Goal: Task Accomplishment & Management: Complete application form

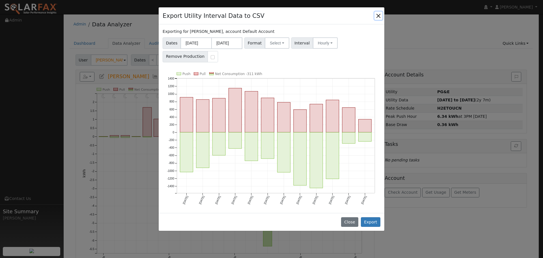
click at [380, 15] on button "Close" at bounding box center [379, 16] width 8 height 8
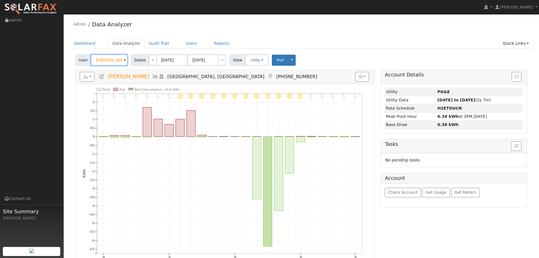
click at [111, 61] on input "[PERSON_NAME]" at bounding box center [109, 59] width 37 height 11
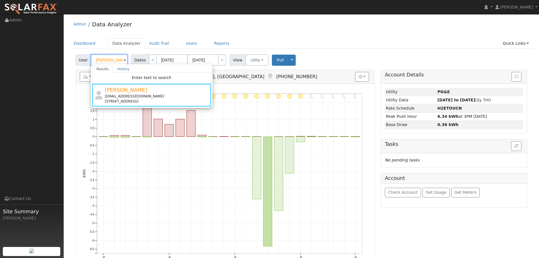
paste input "Ed D"
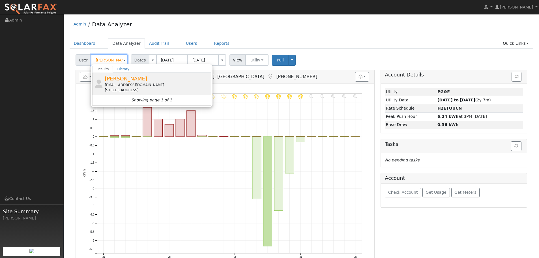
type input "Ed Dante"
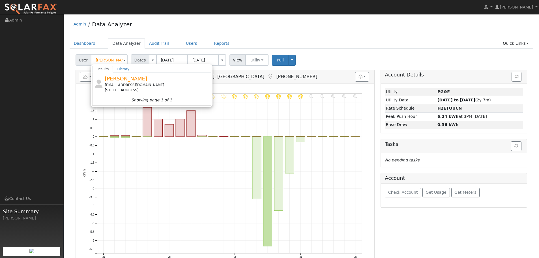
drag, startPoint x: 155, startPoint y: 83, endPoint x: 152, endPoint y: 84, distance: 2.9
click at [154, 83] on div "Eddante@att.net" at bounding box center [157, 84] width 105 height 5
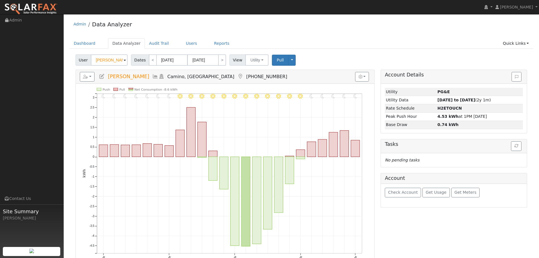
click at [422, 39] on ul "Dashboard Data Analyzer Audit Trail Users Reports Quick Links Quick Add Quick C…" at bounding box center [302, 43] width 464 height 10
click at [149, 60] on link "<" at bounding box center [153, 59] width 8 height 11
type input "09/11/2025"
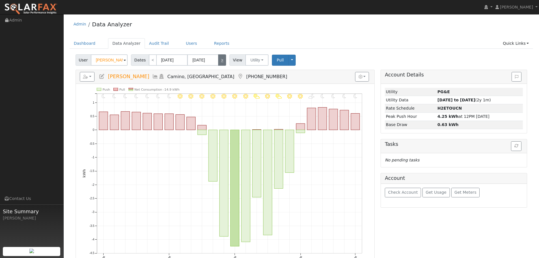
click at [219, 60] on link ">" at bounding box center [222, 59] width 8 height 11
type input "09/12/2025"
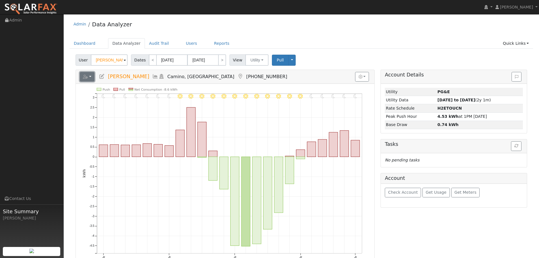
click at [88, 81] on button "button" at bounding box center [87, 77] width 15 height 10
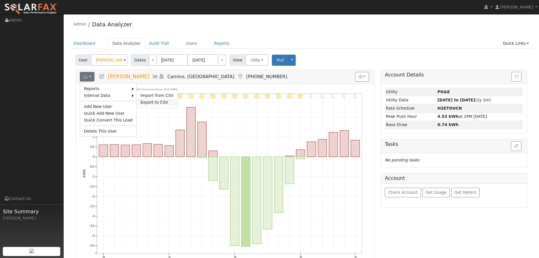
click at [145, 101] on link "Export to CSV" at bounding box center [156, 102] width 41 height 7
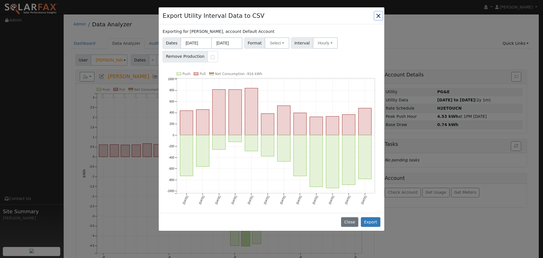
click at [380, 18] on button "Close" at bounding box center [379, 16] width 8 height 8
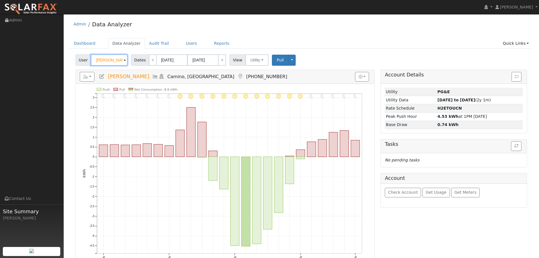
click at [114, 61] on input "Ed Dante" at bounding box center [109, 59] width 37 height 11
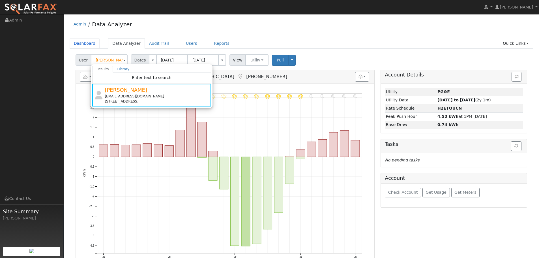
click at [91, 42] on link "Dashboard" at bounding box center [85, 43] width 30 height 10
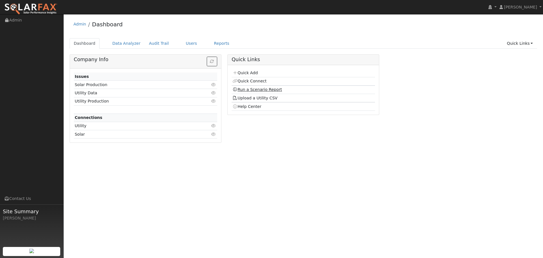
click at [269, 92] on link "Run a Scenario Report" at bounding box center [258, 89] width 50 height 5
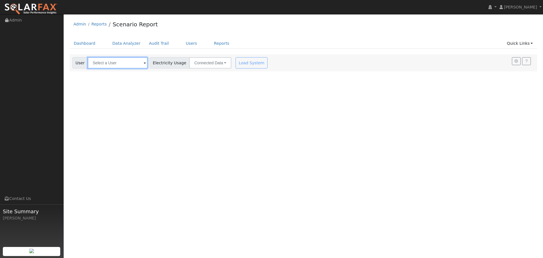
click at [106, 64] on input "text" at bounding box center [118, 62] width 60 height 11
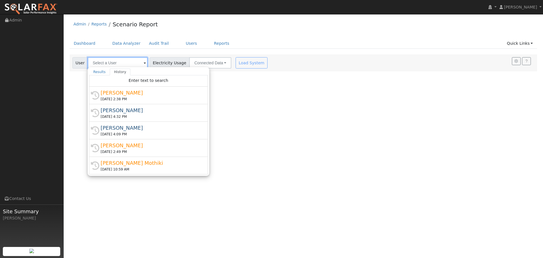
paste input "[PERSON_NAME]"
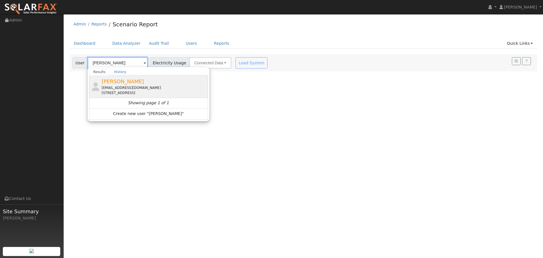
type input "[PERSON_NAME]"
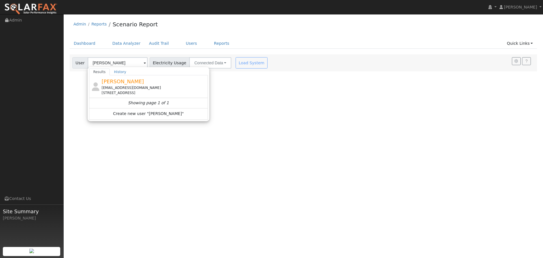
drag, startPoint x: 147, startPoint y: 92, endPoint x: 232, endPoint y: 80, distance: 85.2
click at [148, 92] on div "[STREET_ADDRESS]" at bounding box center [154, 92] width 105 height 5
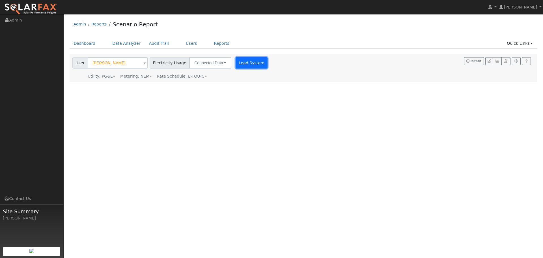
click at [249, 63] on button "Load System" at bounding box center [252, 62] width 32 height 11
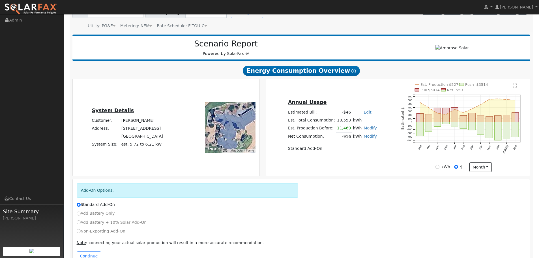
scroll to position [66, 0]
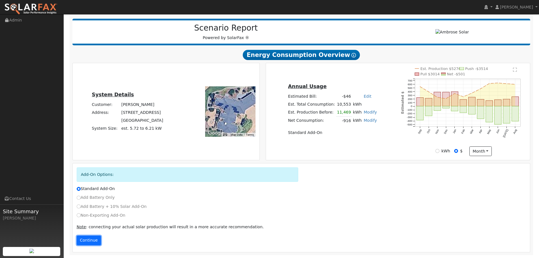
click at [94, 241] on button "Continue" at bounding box center [89, 241] width 24 height 10
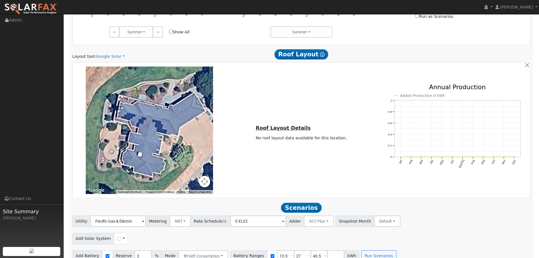
scroll to position [389, 0]
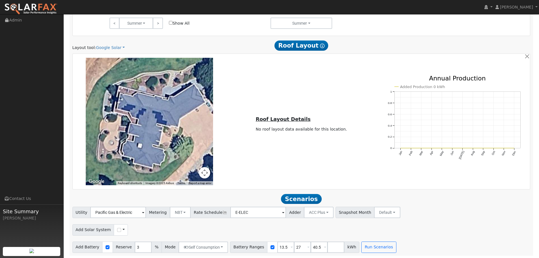
drag, startPoint x: 272, startPoint y: 147, endPoint x: 220, endPoint y: 114, distance: 61.7
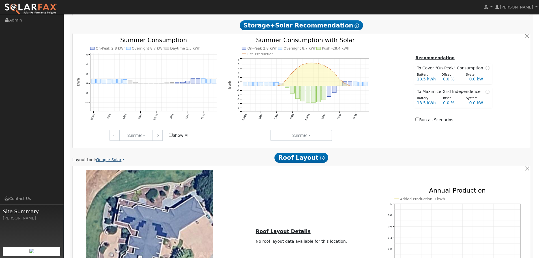
click at [111, 159] on link "Google Solar" at bounding box center [110, 160] width 29 height 6
click at [118, 186] on link "Aurora" at bounding box center [114, 186] width 39 height 8
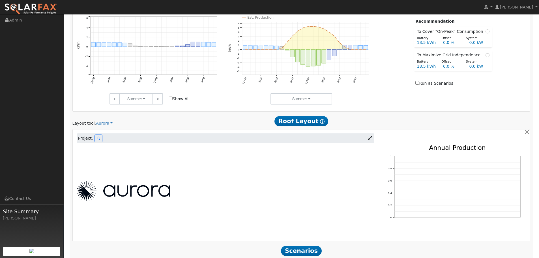
scroll to position [365, 0]
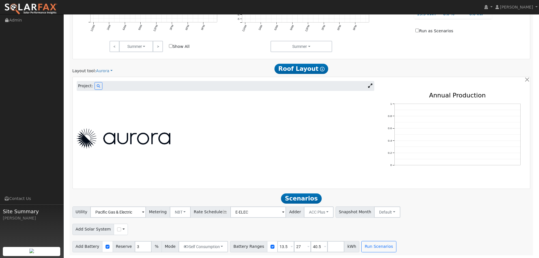
click at [369, 86] on icon at bounding box center [370, 86] width 4 height 4
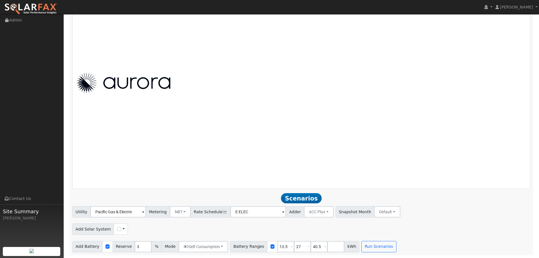
scroll to position [363, 0]
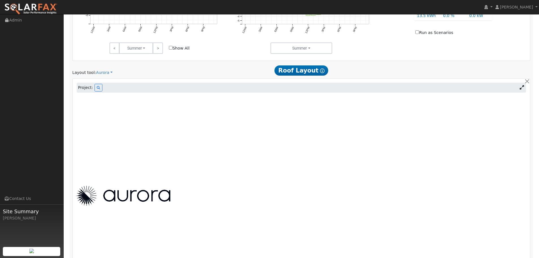
click at [112, 181] on div at bounding box center [302, 195] width 456 height 203
click at [98, 74] on link "Aurora" at bounding box center [104, 73] width 17 height 6
click at [119, 82] on link "Google Solar" at bounding box center [114, 83] width 39 height 8
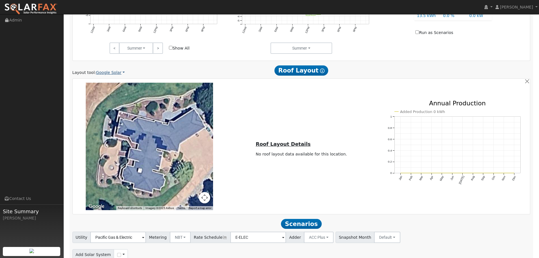
click at [110, 73] on link "Google Solar" at bounding box center [110, 73] width 29 height 6
click at [114, 101] on link "Aurora" at bounding box center [114, 99] width 39 height 8
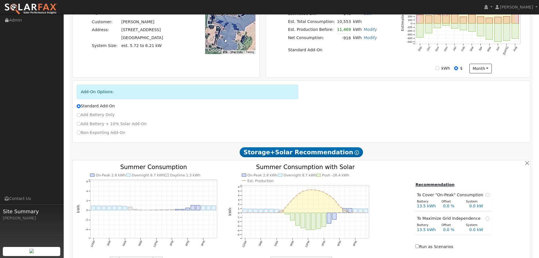
scroll to position [138, 0]
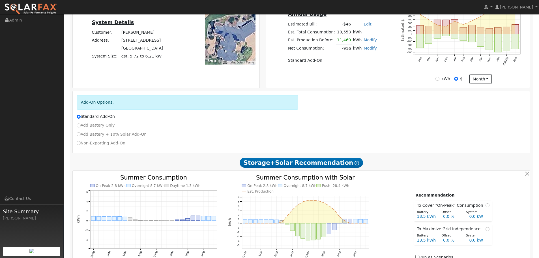
click at [77, 141] on label "Non-Exporting Add-On" at bounding box center [101, 143] width 49 height 6
click at [77, 141] on input "Non-Exporting Add-On" at bounding box center [79, 143] width 4 height 4
radio input "true"
radio input "false"
type input "E-TOU-C"
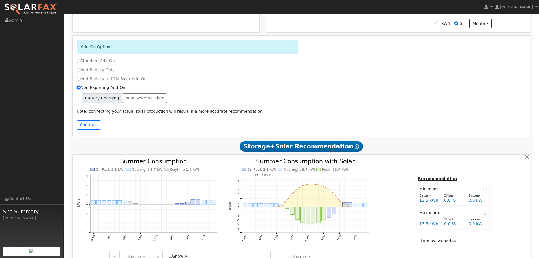
scroll to position [195, 0]
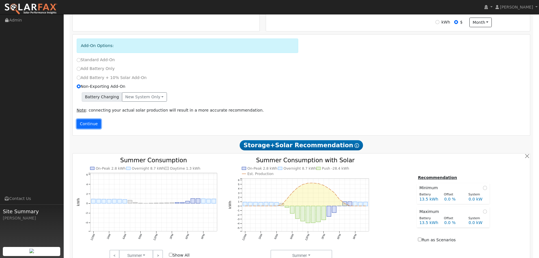
click at [93, 125] on button "Continue" at bounding box center [89, 124] width 24 height 10
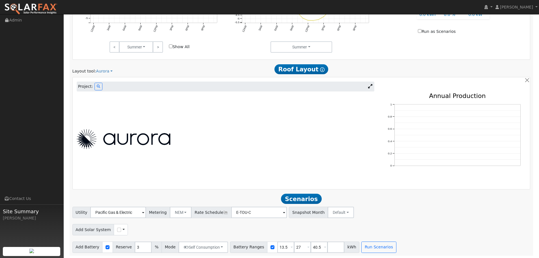
scroll to position [377, 0]
click at [95, 85] on button at bounding box center [99, 86] width 8 height 8
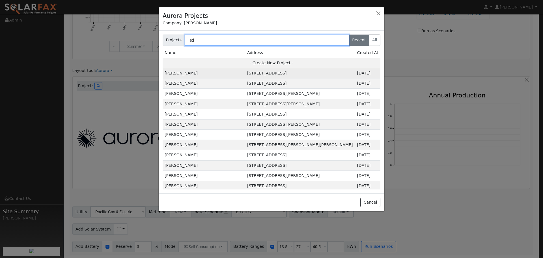
type input "ed"
click at [186, 72] on td "Ed Dante" at bounding box center [204, 73] width 83 height 10
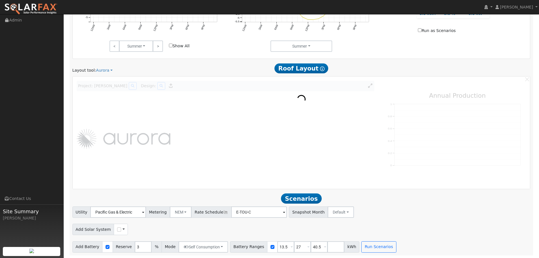
scroll to position [378, 0]
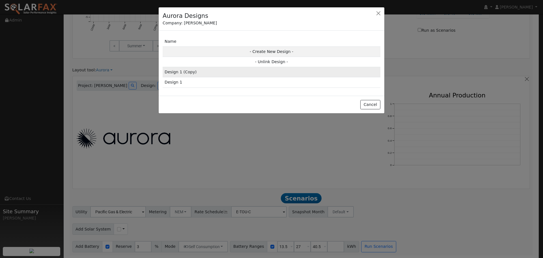
click at [215, 73] on td "Design 1 (Copy)" at bounding box center [272, 72] width 218 height 10
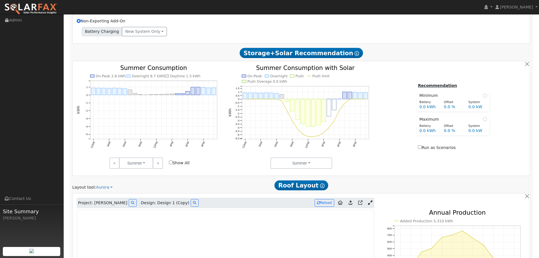
scroll to position [350, 0]
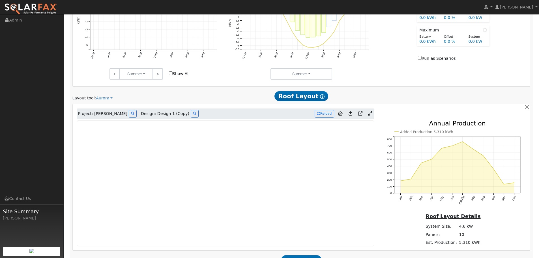
click at [373, 115] on link at bounding box center [370, 114] width 8 height 8
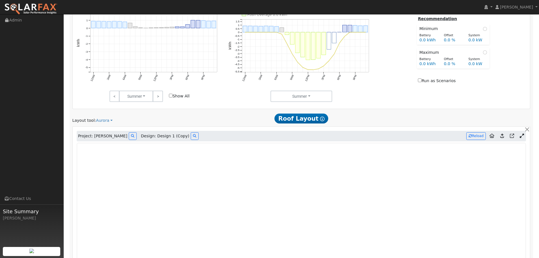
scroll to position [329, 0]
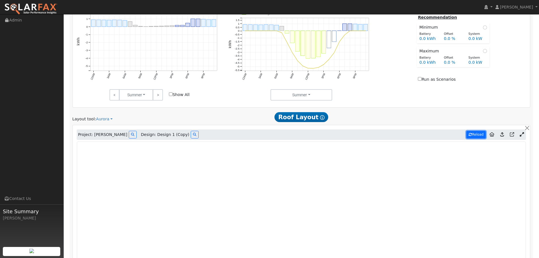
click at [475, 136] on button "Reload" at bounding box center [476, 135] width 20 height 8
click at [502, 134] on icon at bounding box center [502, 134] width 4 height 4
click at [501, 135] on icon at bounding box center [502, 134] width 4 height 4
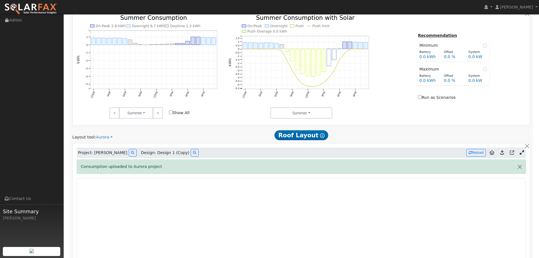
scroll to position [388, 0]
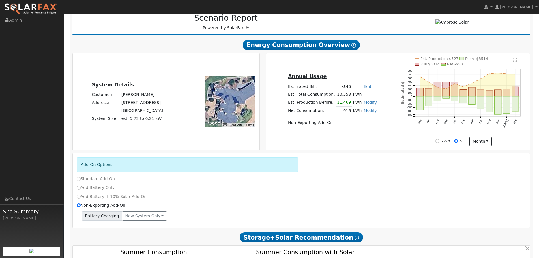
scroll to position [0, 0]
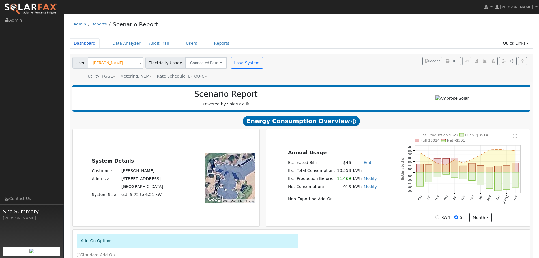
click at [92, 42] on link "Dashboard" at bounding box center [85, 43] width 30 height 10
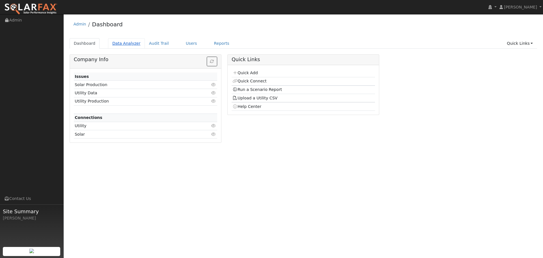
click at [129, 43] on link "Data Analyzer" at bounding box center [126, 43] width 37 height 10
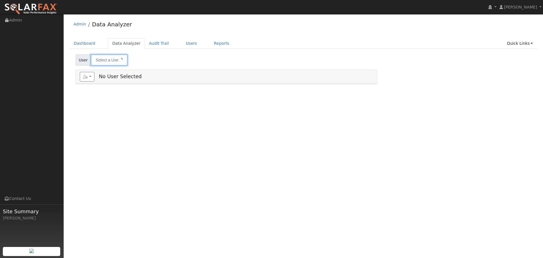
click at [114, 61] on input "text" at bounding box center [109, 59] width 37 height 11
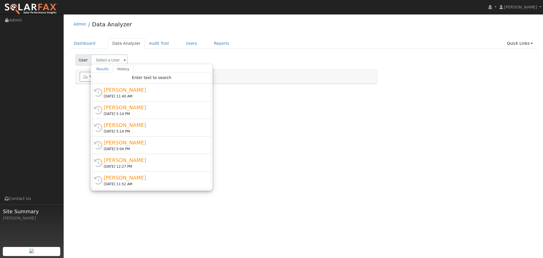
drag, startPoint x: 114, startPoint y: 61, endPoint x: 330, endPoint y: 53, distance: 216.4
click at [330, 53] on div "User Results History Enter text to search Enter text to search History [PERSON_…" at bounding box center [303, 58] width 458 height 13
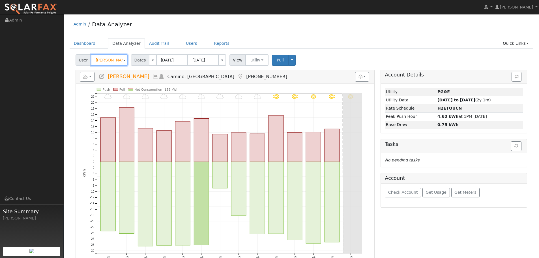
click at [104, 59] on input "[PERSON_NAME]" at bounding box center [109, 59] width 37 height 11
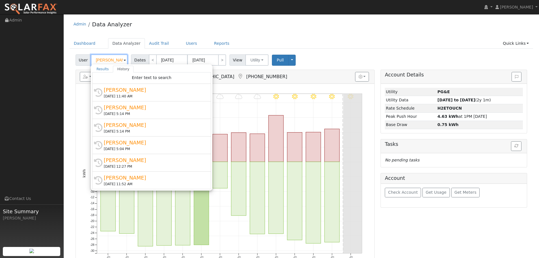
click at [104, 59] on input "[PERSON_NAME]" at bounding box center [109, 59] width 37 height 11
paste input "7117685330-8"
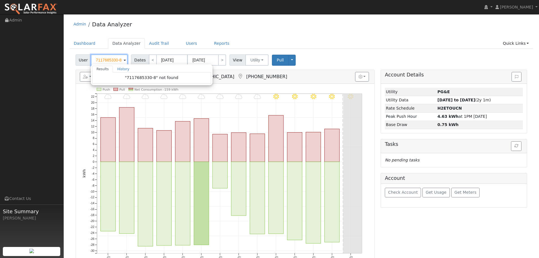
drag, startPoint x: 121, startPoint y: 60, endPoint x: 80, endPoint y: 60, distance: 41.3
click at [80, 60] on div "User 7117685330-8 Results History "7117685330-8" not found Enter text to search…" at bounding box center [102, 59] width 53 height 11
click at [101, 59] on input "Ed Dantechuck lister" at bounding box center [109, 59] width 37 height 11
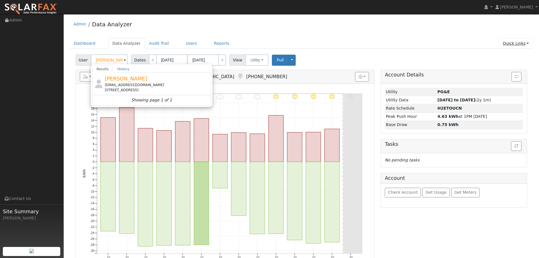
click at [514, 43] on link "Quick Links" at bounding box center [516, 43] width 35 height 10
type input "Ed Dante"
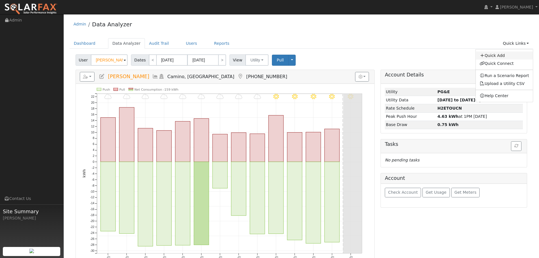
click at [515, 55] on link "Quick Add" at bounding box center [504, 56] width 57 height 8
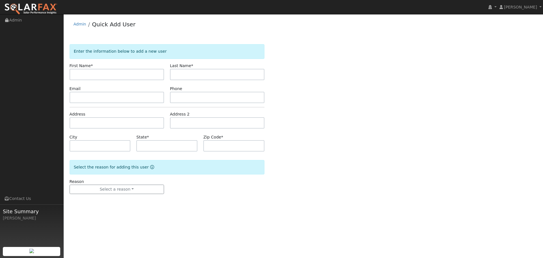
click at [128, 79] on input "text" at bounding box center [117, 74] width 95 height 11
type input "[PERSON_NAME]"
click at [220, 70] on input "text" at bounding box center [217, 74] width 95 height 11
type input "Lister (Add-On)"
click at [100, 98] on input "text" at bounding box center [117, 97] width 95 height 11
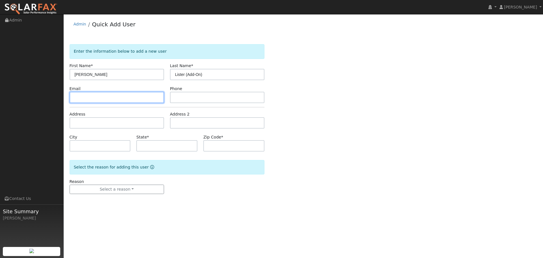
click at [115, 100] on input "text" at bounding box center [117, 97] width 95 height 11
paste input "[EMAIL_ADDRESS][DOMAIN_NAME]"
type input "[EMAIL_ADDRESS][DOMAIN_NAME]"
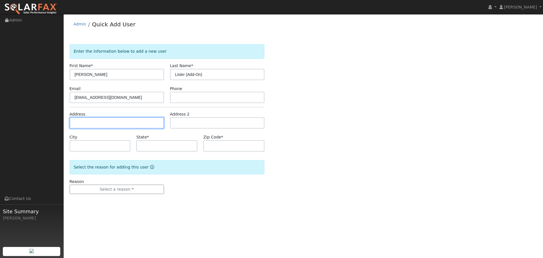
click at [91, 124] on input "text" at bounding box center [117, 122] width 95 height 11
paste input "[STREET_ADDRESS][PERSON_NAME]"
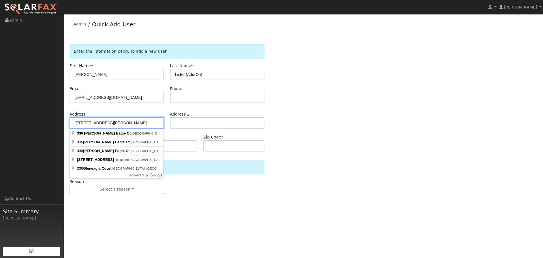
type input "[STREET_ADDRESS][PERSON_NAME]"
type input "[GEOGRAPHIC_DATA]"
type input "CA"
type input "95688"
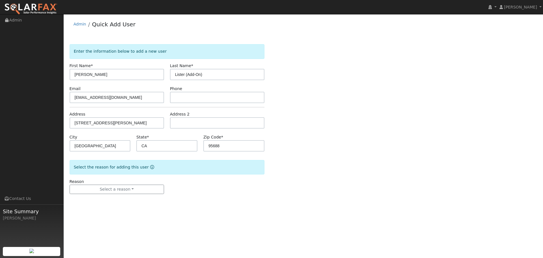
click at [140, 182] on div "Reason Select a reason New lead New customer adding solar New customer has solar" at bounding box center [117, 187] width 100 height 16
click at [142, 187] on button "Select a reason" at bounding box center [117, 190] width 95 height 10
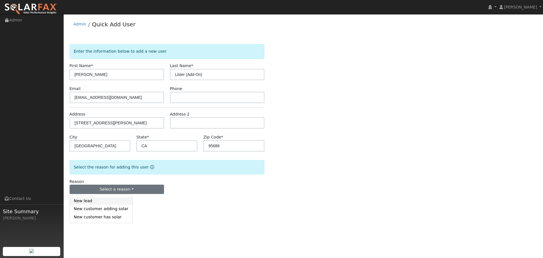
click at [106, 200] on link "New lead" at bounding box center [101, 201] width 63 height 8
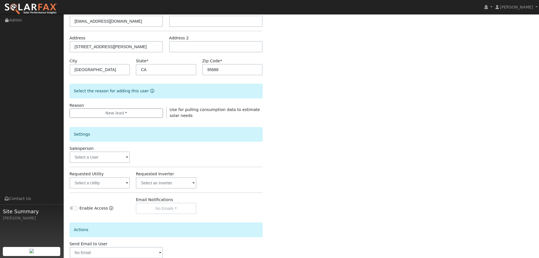
scroll to position [85, 0]
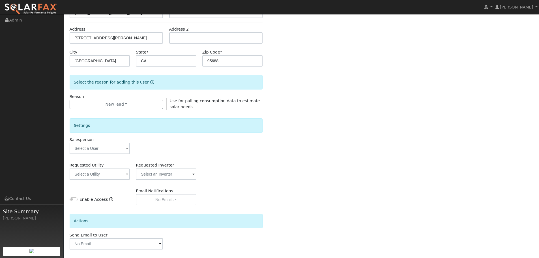
click at [122, 155] on div "Settings Salesperson Requested Utility Requested Inverter Enable Access Email N…" at bounding box center [166, 157] width 193 height 95
click at [120, 152] on input "text" at bounding box center [100, 148] width 61 height 11
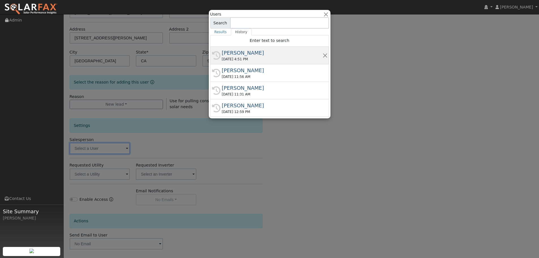
click at [257, 55] on div "[PERSON_NAME]" at bounding box center [272, 53] width 101 height 8
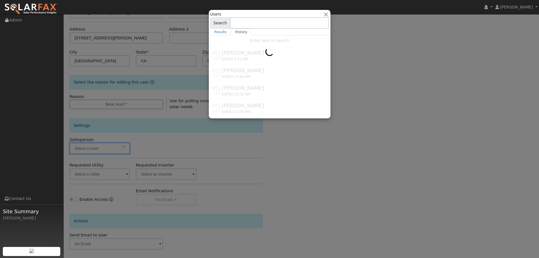
type input "[PERSON_NAME]"
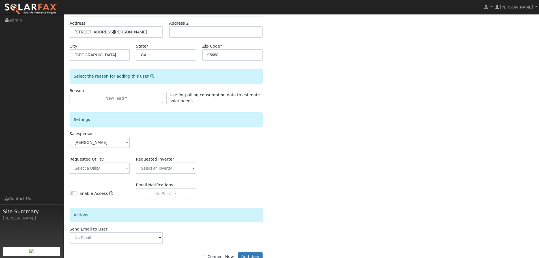
scroll to position [109, 0]
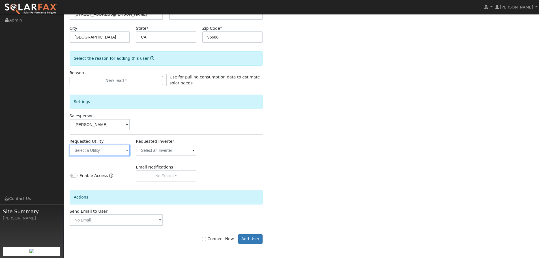
click at [119, 152] on input "text" at bounding box center [100, 150] width 61 height 11
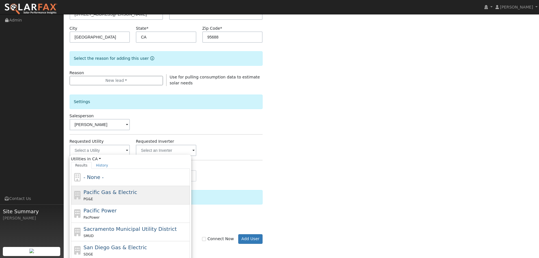
click at [113, 196] on div "PG&E" at bounding box center [136, 199] width 105 height 6
type input "Pacific Gas & Electric"
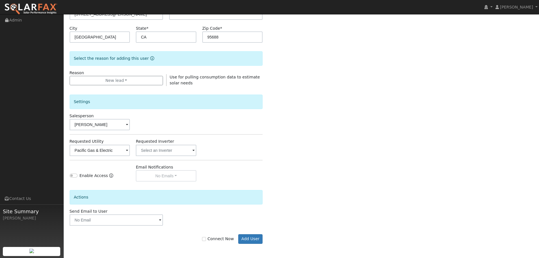
click at [210, 238] on label "Connect Now" at bounding box center [218, 239] width 32 height 6
click at [206, 241] on input "Connect Now" at bounding box center [204, 239] width 4 height 4
checkbox input "true"
click at [246, 239] on button "Add User" at bounding box center [250, 239] width 25 height 10
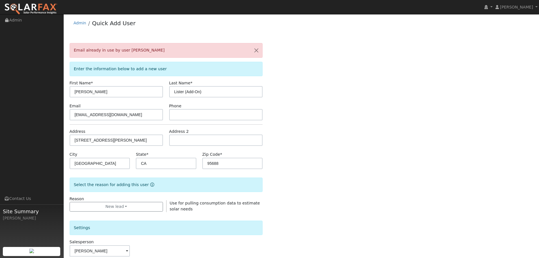
scroll to position [0, 0]
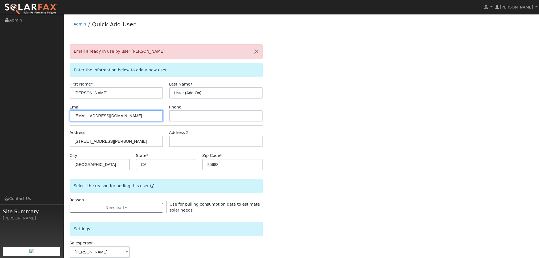
drag, startPoint x: 155, startPoint y: 115, endPoint x: 66, endPoint y: 117, distance: 88.3
click at [66, 117] on div "User Profile First name Last name Email Email Notifications No Emails No Emails…" at bounding box center [302, 199] width 476 height 371
click at [361, 136] on div "Email already in use by user Chuck Lister Enter the information below to add a …" at bounding box center [302, 213] width 464 height 338
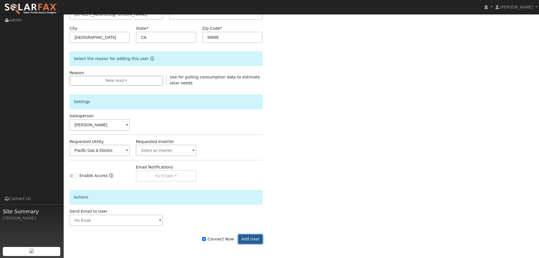
click at [253, 236] on button "Add User" at bounding box center [250, 239] width 25 height 10
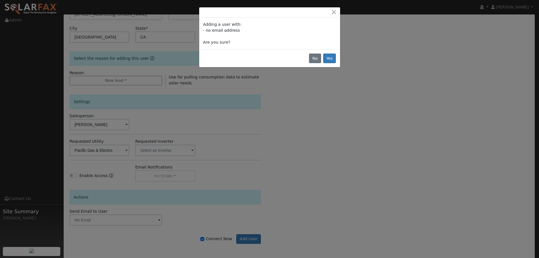
scroll to position [109, 0]
click at [334, 61] on button "Yes" at bounding box center [331, 58] width 13 height 10
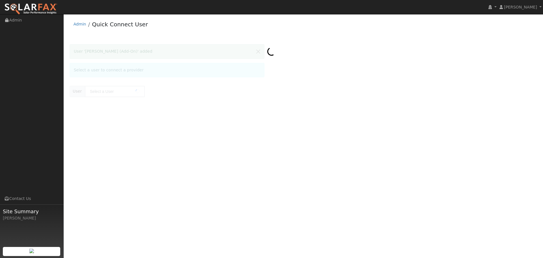
type input "[PERSON_NAME] (Add-On)"
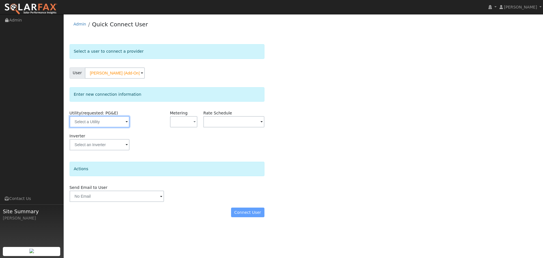
click at [110, 123] on input "text" at bounding box center [100, 121] width 60 height 11
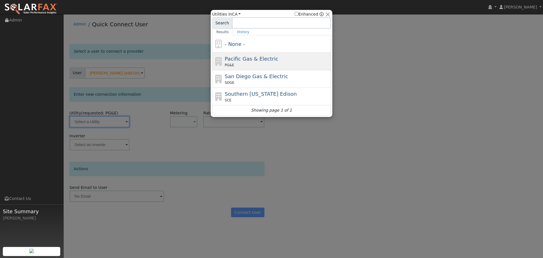
click at [239, 67] on div "PG&E" at bounding box center [277, 65] width 105 height 5
type input "PG&E"
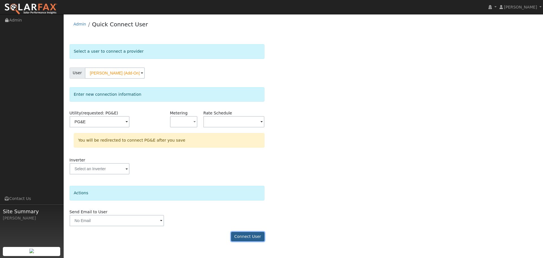
click at [249, 239] on button "Connect User" at bounding box center [247, 237] width 33 height 10
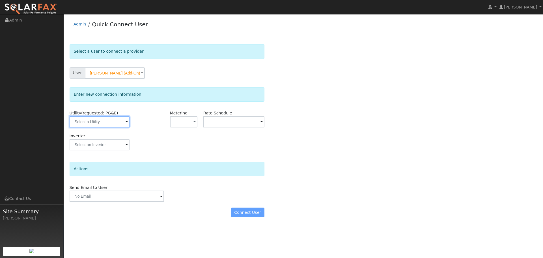
click at [102, 125] on input "text" at bounding box center [100, 121] width 60 height 11
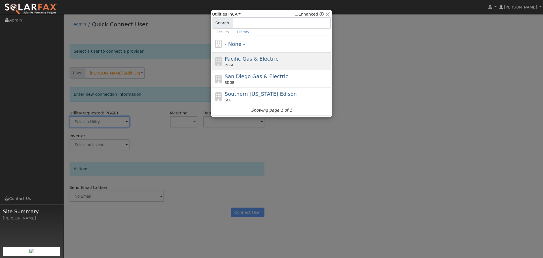
click at [247, 63] on div "PG&E" at bounding box center [277, 65] width 105 height 5
type input "PG&E"
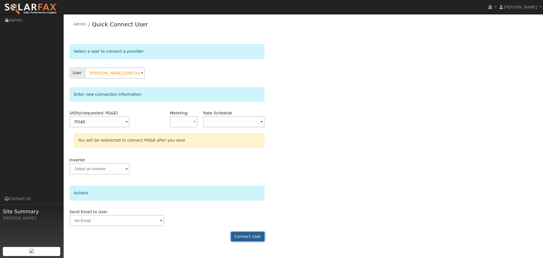
click at [238, 235] on button "Connect User" at bounding box center [247, 237] width 33 height 10
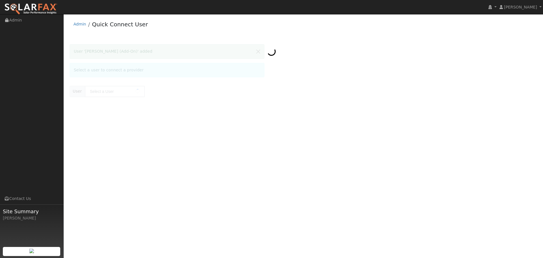
type input "[PERSON_NAME] (Add-On)"
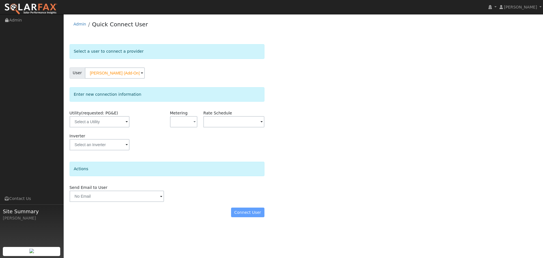
drag, startPoint x: 105, startPoint y: 133, endPoint x: 102, endPoint y: 127, distance: 6.1
click at [105, 133] on div "Inverter" at bounding box center [100, 144] width 67 height 23
click at [102, 125] on input "text" at bounding box center [100, 121] width 60 height 11
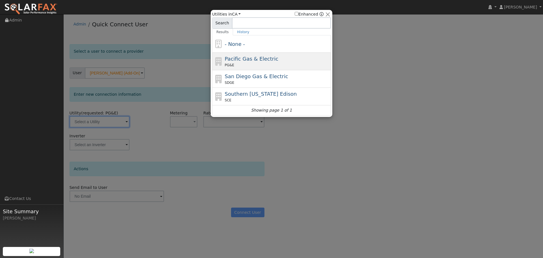
click at [276, 64] on div "PG&E" at bounding box center [277, 65] width 105 height 5
type input "PG&E"
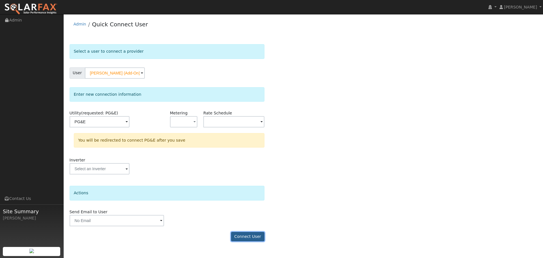
click at [237, 239] on button "Connect User" at bounding box center [247, 237] width 33 height 10
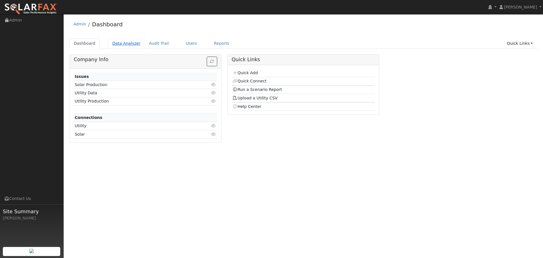
click at [122, 48] on link "Data Analyzer" at bounding box center [126, 43] width 37 height 10
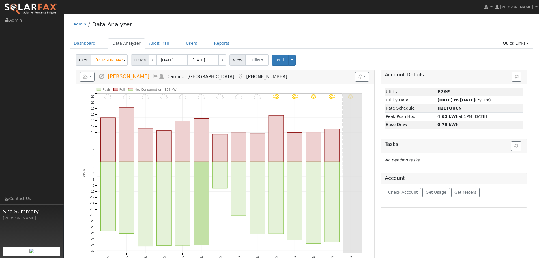
drag, startPoint x: 113, startPoint y: 59, endPoint x: 78, endPoint y: 59, distance: 35.1
click at [78, 59] on div "User [PERSON_NAME]" at bounding box center [102, 59] width 53 height 11
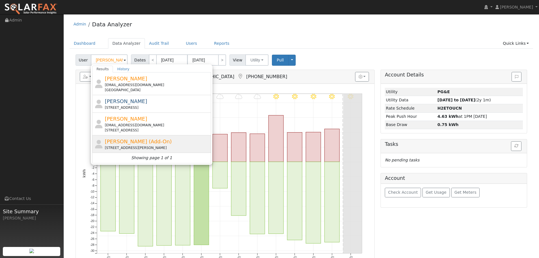
click at [174, 142] on div "[PERSON_NAME] (Add-On) [STREET_ADDRESS][PERSON_NAME]" at bounding box center [157, 144] width 105 height 13
type input "[PERSON_NAME] (Add-On)"
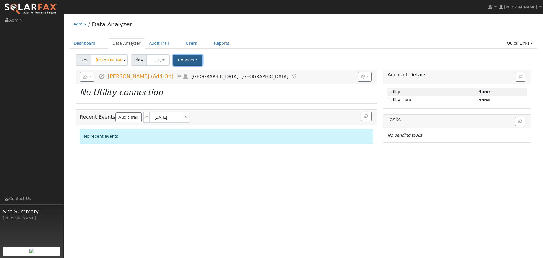
click at [188, 57] on button "Connect" at bounding box center [187, 60] width 29 height 11
click at [194, 71] on link "Select a Provider" at bounding box center [196, 73] width 44 height 8
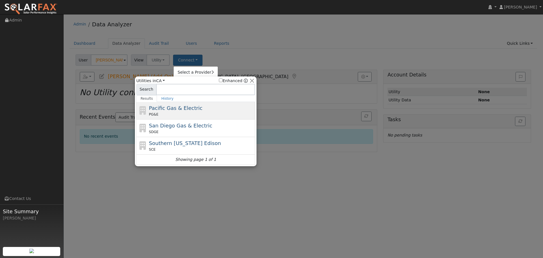
click at [192, 117] on div "PG&E" at bounding box center [201, 114] width 105 height 5
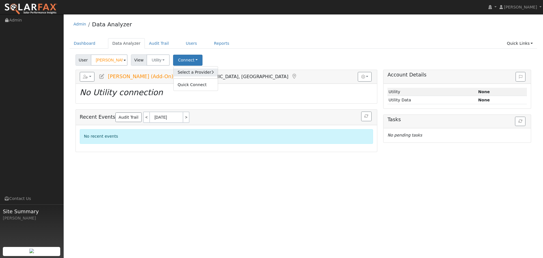
click at [211, 74] on icon at bounding box center [212, 72] width 3 height 4
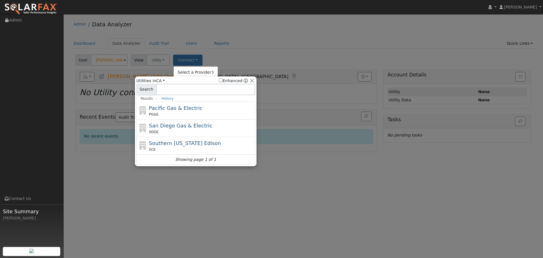
click at [272, 45] on div at bounding box center [271, 129] width 543 height 258
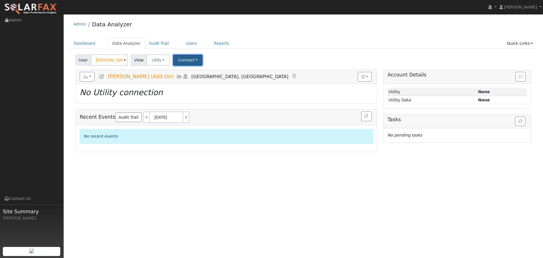
click at [189, 55] on button "Connect" at bounding box center [187, 60] width 29 height 11
click at [192, 73] on link "Select a Provider" at bounding box center [196, 73] width 44 height 8
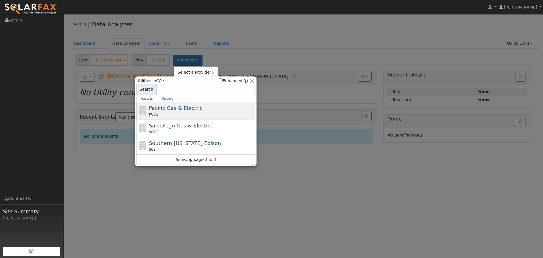
click at [206, 107] on div "Pacific Gas & Electric PG&E" at bounding box center [201, 110] width 105 height 13
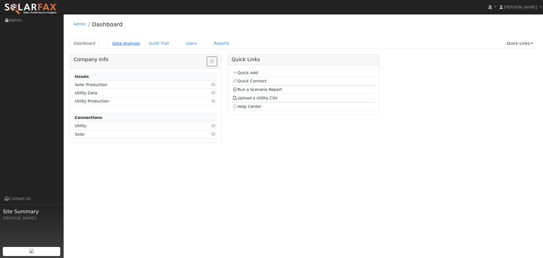
click at [118, 44] on link "Data Analyzer" at bounding box center [126, 43] width 37 height 10
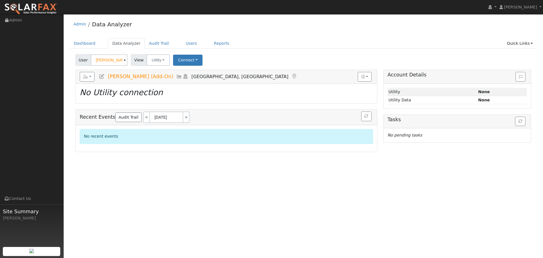
drag, startPoint x: 199, startPoint y: 60, endPoint x: 194, endPoint y: 60, distance: 5.1
click at [198, 60] on div "Connect Select a Provider Quick Connect" at bounding box center [188, 60] width 33 height 11
click at [192, 61] on button "Connect" at bounding box center [187, 60] width 29 height 11
click at [204, 75] on link "Select a Provider" at bounding box center [196, 73] width 44 height 8
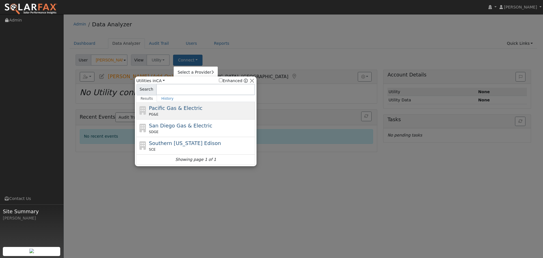
click at [170, 110] on span "Pacific Gas & Electric" at bounding box center [175, 108] width 53 height 6
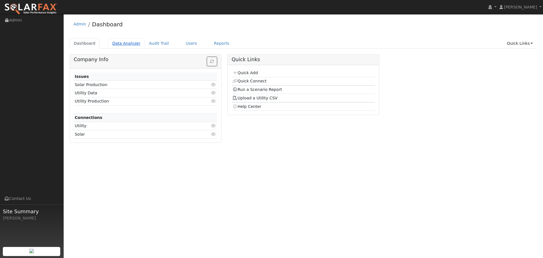
click at [122, 43] on link "Data Analyzer" at bounding box center [126, 43] width 37 height 10
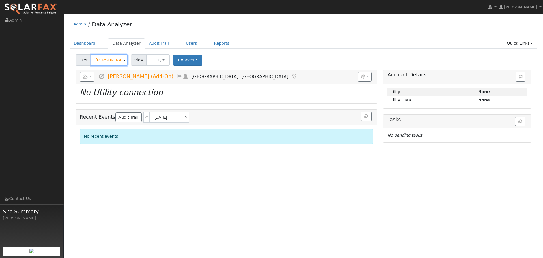
click at [114, 59] on input "[PERSON_NAME] (Add-On)" at bounding box center [109, 59] width 37 height 11
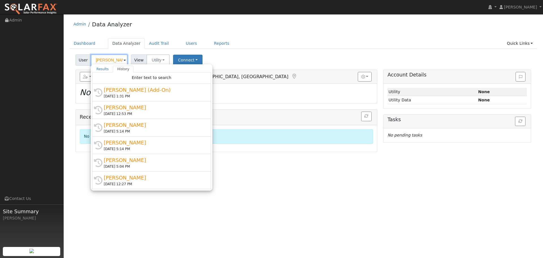
click at [114, 59] on input "[PERSON_NAME] (Add-On)" at bounding box center [109, 59] width 37 height 11
click at [114, 59] on input "Chuck Lister (Add-On)" at bounding box center [109, 59] width 37 height 11
paste input "100 Quietwood Drive"
type input "100 Quietwood Drive"
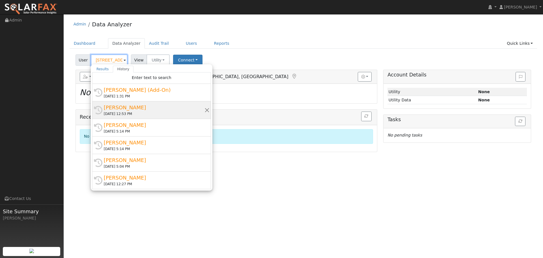
scroll to position [0, 10]
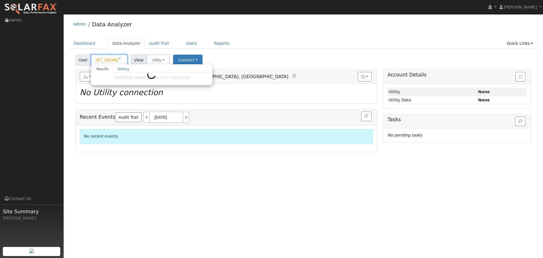
click at [110, 59] on input "100 Quietwood Drive" at bounding box center [109, 59] width 37 height 11
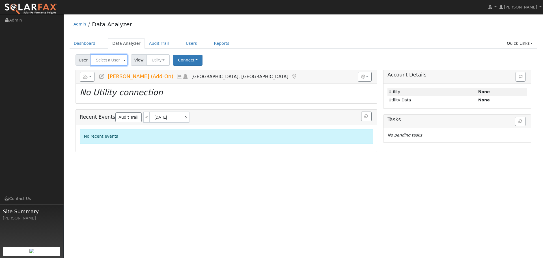
scroll to position [0, 0]
click at [102, 59] on input "text" at bounding box center [109, 59] width 37 height 11
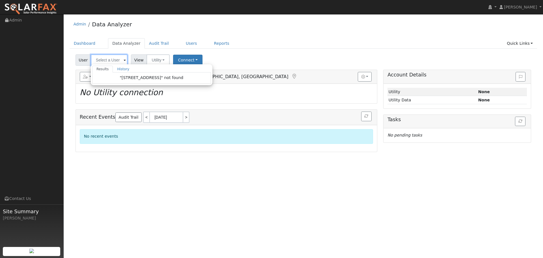
paste input "Tempest Carroll"
type input "Tempest Carroll"
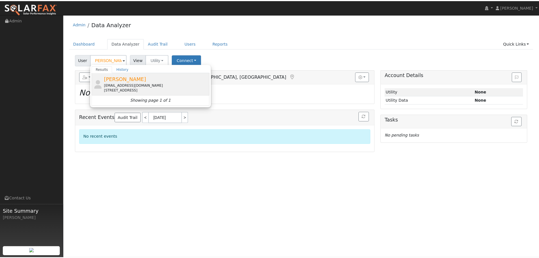
scroll to position [0, 0]
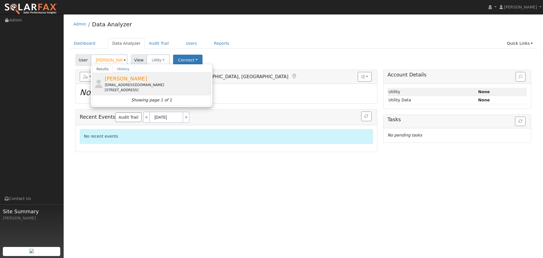
click at [156, 83] on div "tempesthoover@gmail.com" at bounding box center [157, 84] width 105 height 5
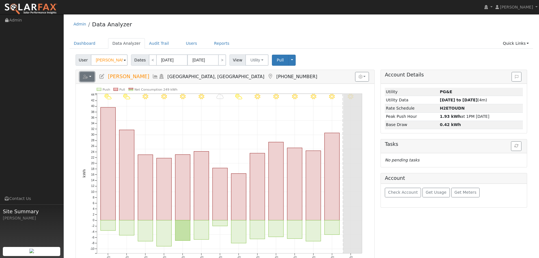
click at [86, 77] on icon "button" at bounding box center [85, 77] width 5 height 4
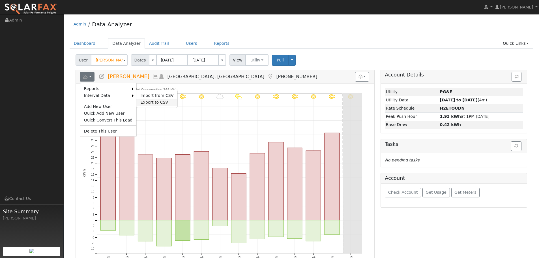
click at [151, 100] on link "Export to CSV" at bounding box center [156, 102] width 41 height 7
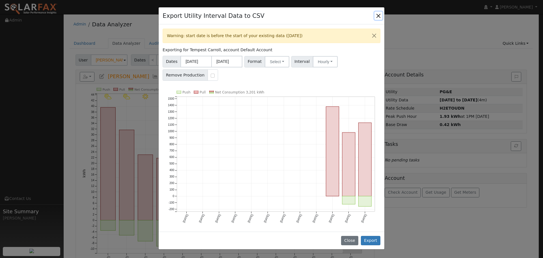
click at [379, 15] on button "Close" at bounding box center [379, 16] width 8 height 8
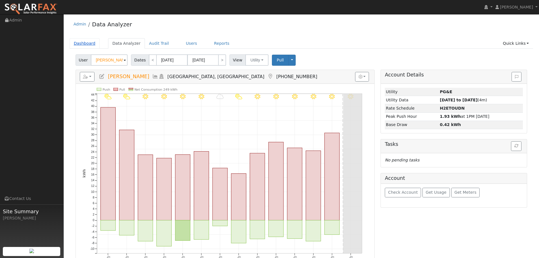
click at [85, 42] on link "Dashboard" at bounding box center [85, 43] width 30 height 10
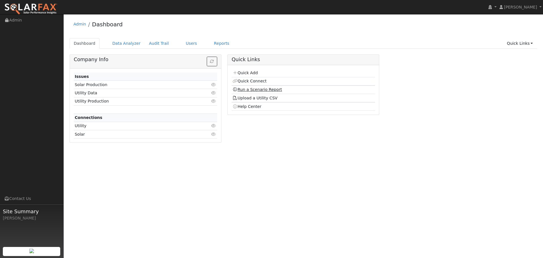
click at [266, 91] on link "Run a Scenario Report" at bounding box center [258, 89] width 50 height 5
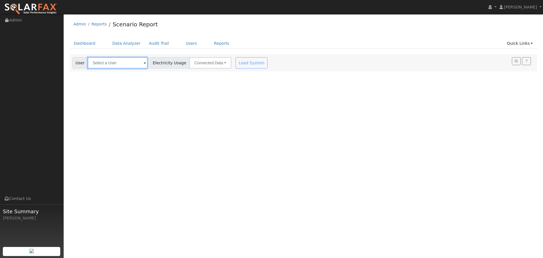
click at [116, 66] on input "text" at bounding box center [118, 62] width 60 height 11
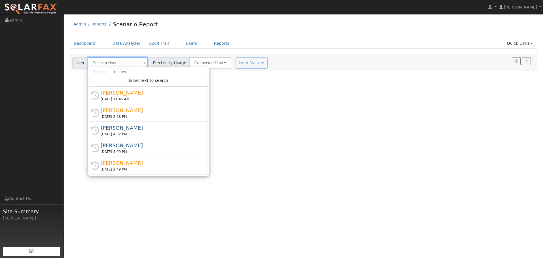
paste input "[PERSON_NAME]"
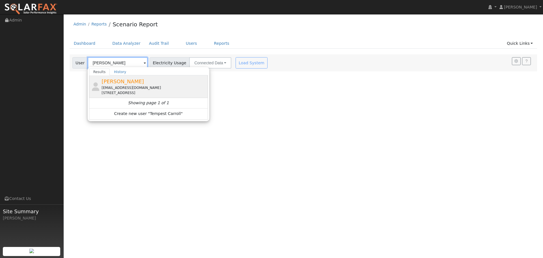
type input "[PERSON_NAME]"
click at [144, 84] on div "Tempest Carroll [EMAIL_ADDRESS][DOMAIN_NAME] [STREET_ADDRESS]" at bounding box center [154, 87] width 105 height 18
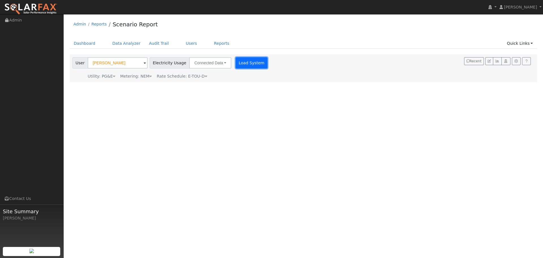
click at [252, 61] on button "Load System" at bounding box center [252, 62] width 32 height 11
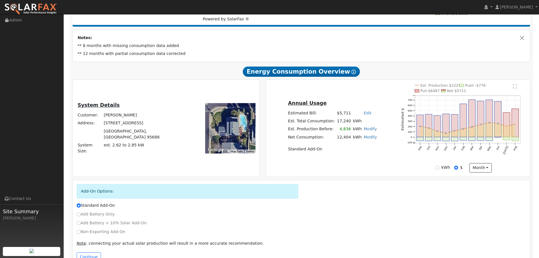
scroll to position [101, 0]
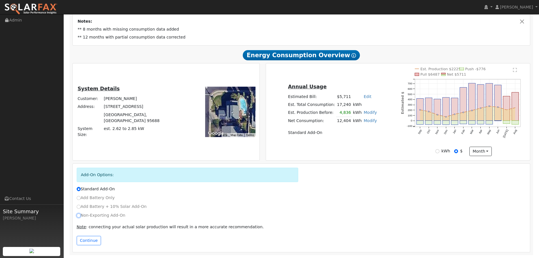
click at [78, 215] on input "Non-Exporting Add-On" at bounding box center [79, 215] width 4 height 4
radio input "true"
radio input "false"
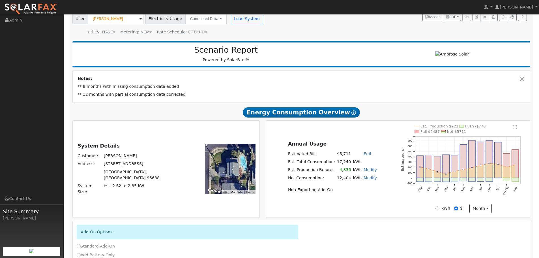
scroll to position [114, 0]
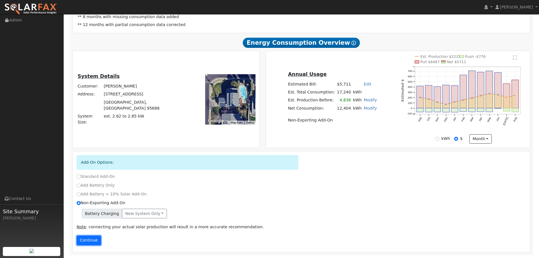
click at [90, 240] on button "Continue" at bounding box center [89, 241] width 24 height 10
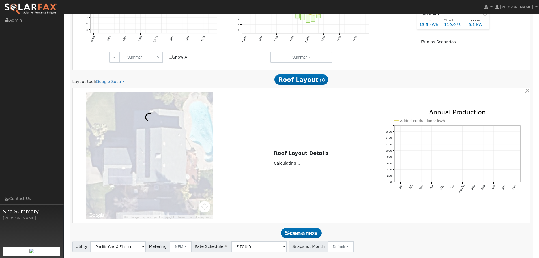
scroll to position [411, 0]
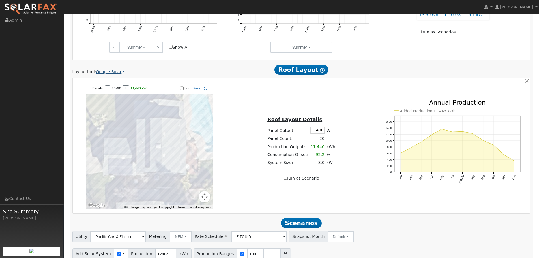
click at [103, 73] on link "Google Solar" at bounding box center [110, 72] width 29 height 6
click at [116, 100] on link "Aurora" at bounding box center [114, 98] width 39 height 8
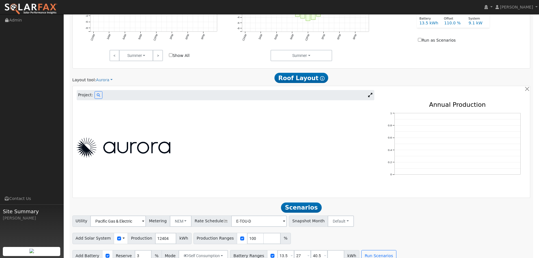
scroll to position [412, 0]
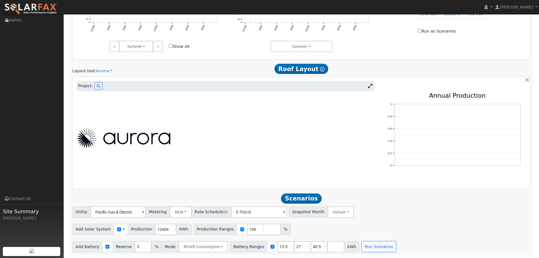
click at [92, 85] on div "Project:" at bounding box center [226, 86] width 298 height 10
click at [99, 85] on button at bounding box center [99, 86] width 8 height 8
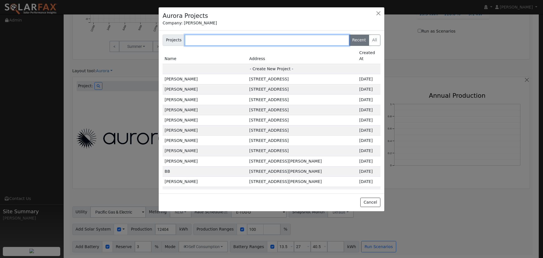
click at [199, 42] on input "text" at bounding box center [267, 40] width 165 height 11
paste input "[PERSON_NAME]"
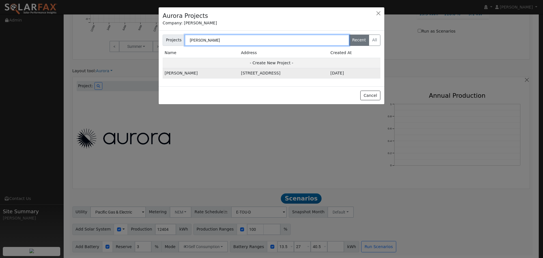
type input "[PERSON_NAME]"
click at [270, 75] on td "[STREET_ADDRESS]" at bounding box center [283, 73] width 89 height 10
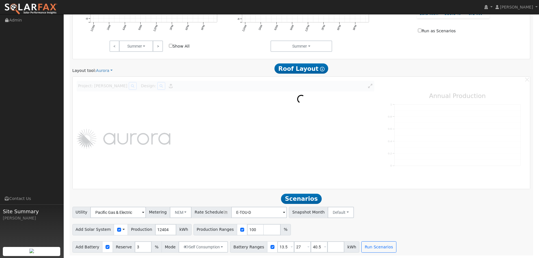
scroll to position [413, 0]
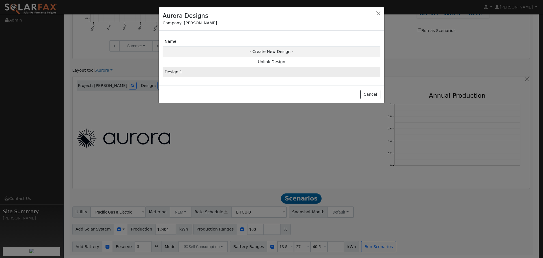
click at [190, 75] on td "Design 1" at bounding box center [272, 72] width 218 height 10
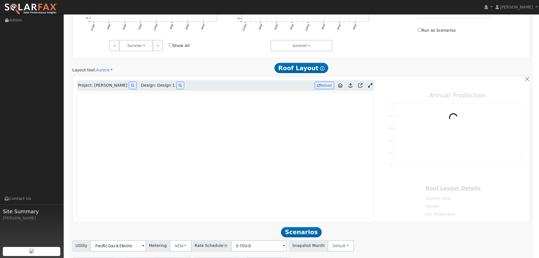
type input "0"
click at [371, 84] on icon at bounding box center [370, 85] width 4 height 4
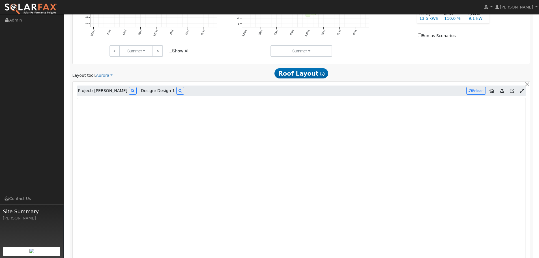
scroll to position [416, 0]
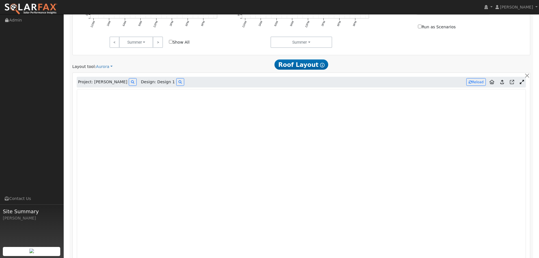
click at [504, 82] on icon at bounding box center [502, 82] width 4 height 4
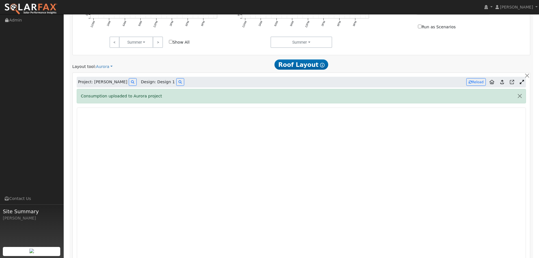
click at [504, 83] on icon at bounding box center [502, 82] width 4 height 4
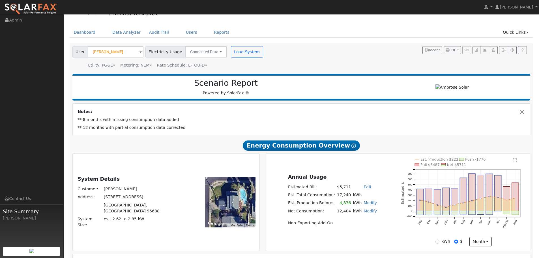
scroll to position [0, 0]
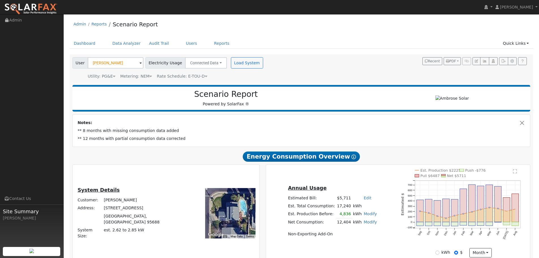
click at [343, 49] on ul "Dashboard Data Analyzer Audit Trail Users Reports Quick Links Quick Add Quick C…" at bounding box center [302, 43] width 464 height 10
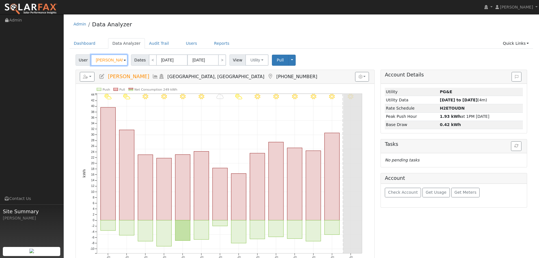
click at [117, 61] on input "[PERSON_NAME]" at bounding box center [109, 59] width 37 height 11
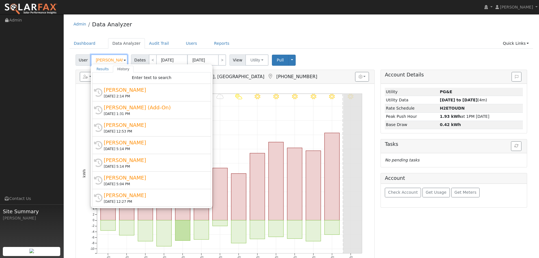
click at [117, 61] on input "[PERSON_NAME]" at bounding box center [109, 59] width 37 height 11
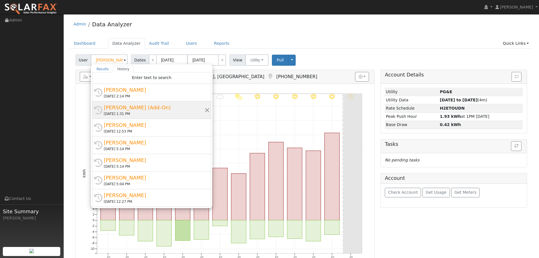
click at [155, 102] on div "History [PERSON_NAME] (Add-On) [DATE] 1:31 PM" at bounding box center [151, 110] width 119 height 18
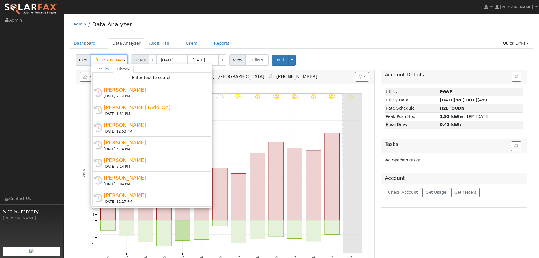
type input "Chuck Lister (Add-On)"
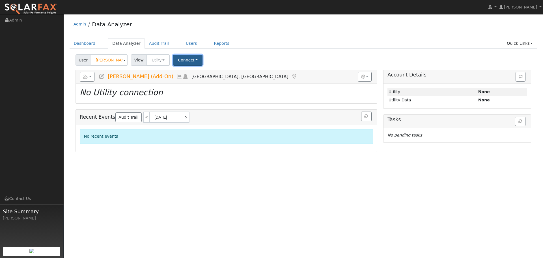
click at [194, 62] on button "Connect" at bounding box center [187, 60] width 29 height 11
click at [203, 72] on link "Select a Provider" at bounding box center [196, 73] width 44 height 8
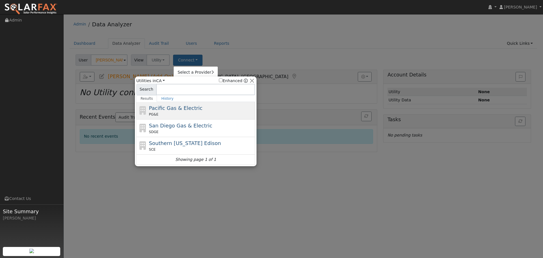
click at [179, 106] on span "Pacific Gas & Electric" at bounding box center [175, 108] width 53 height 6
